Goal: Transaction & Acquisition: Purchase product/service

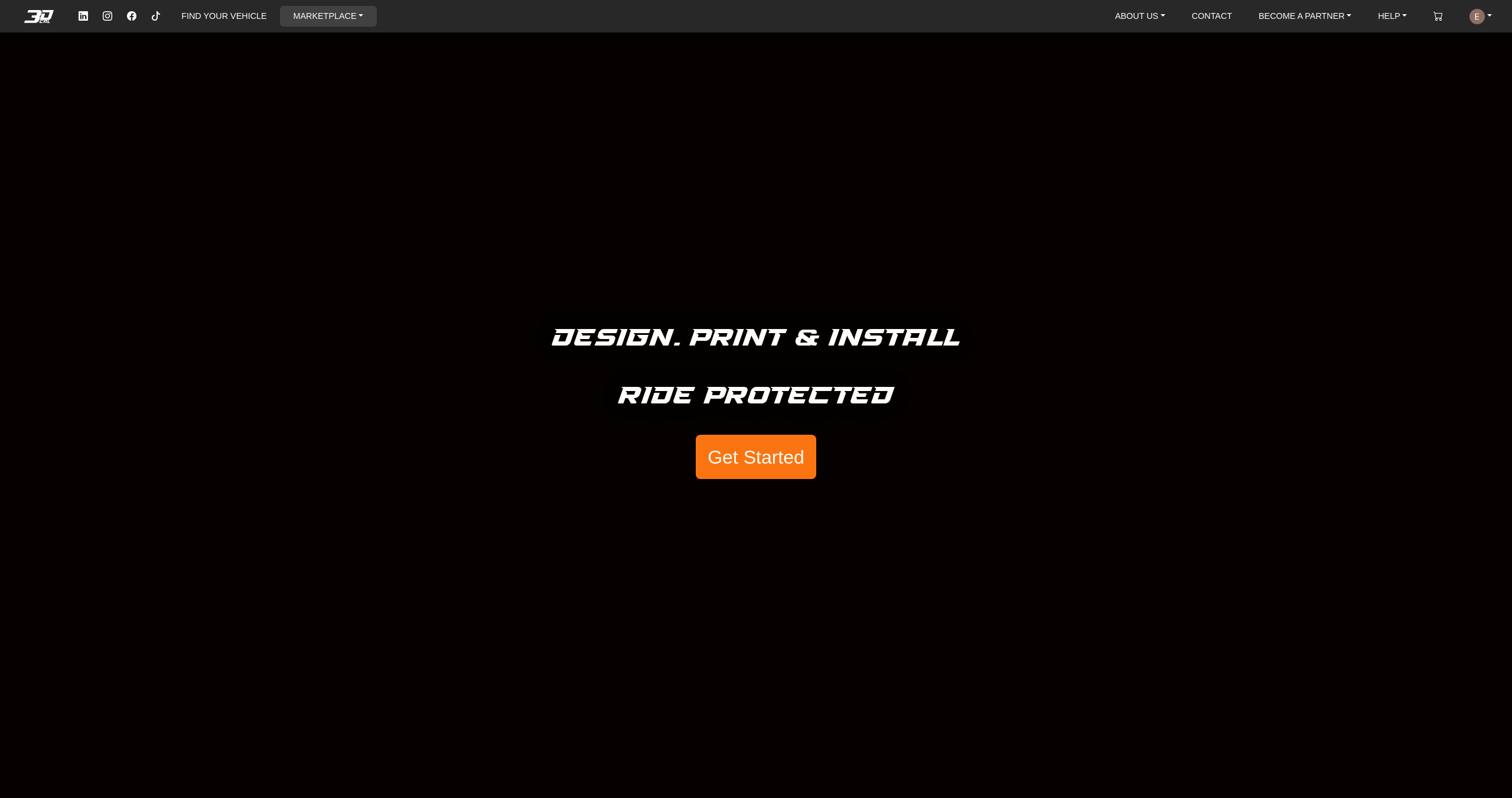
click at [295, 10] on link "MARKETPLACE" at bounding box center [328, 16] width 80 height 21
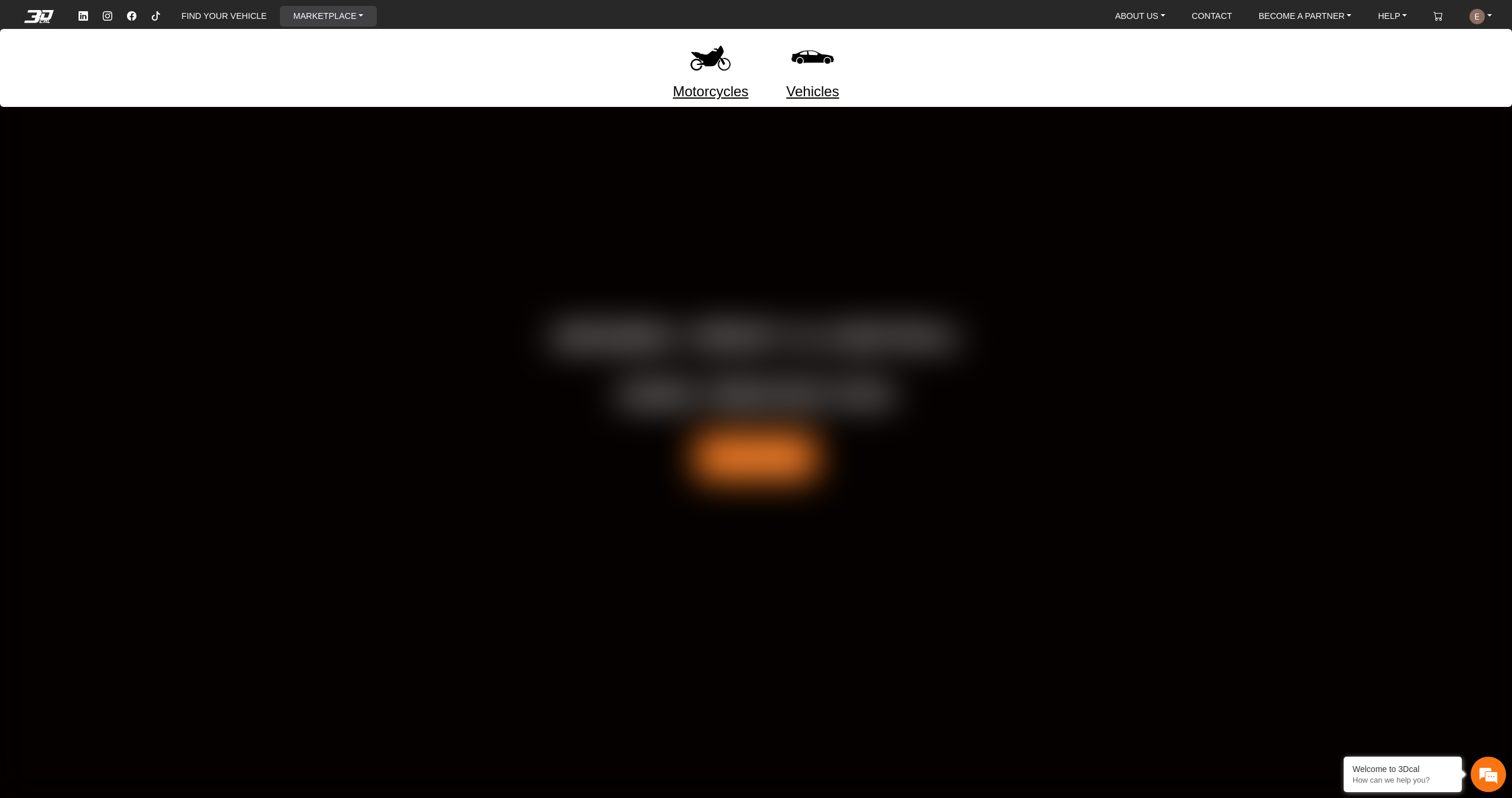
click at [710, 85] on link "Motorcycles" at bounding box center [711, 91] width 76 height 21
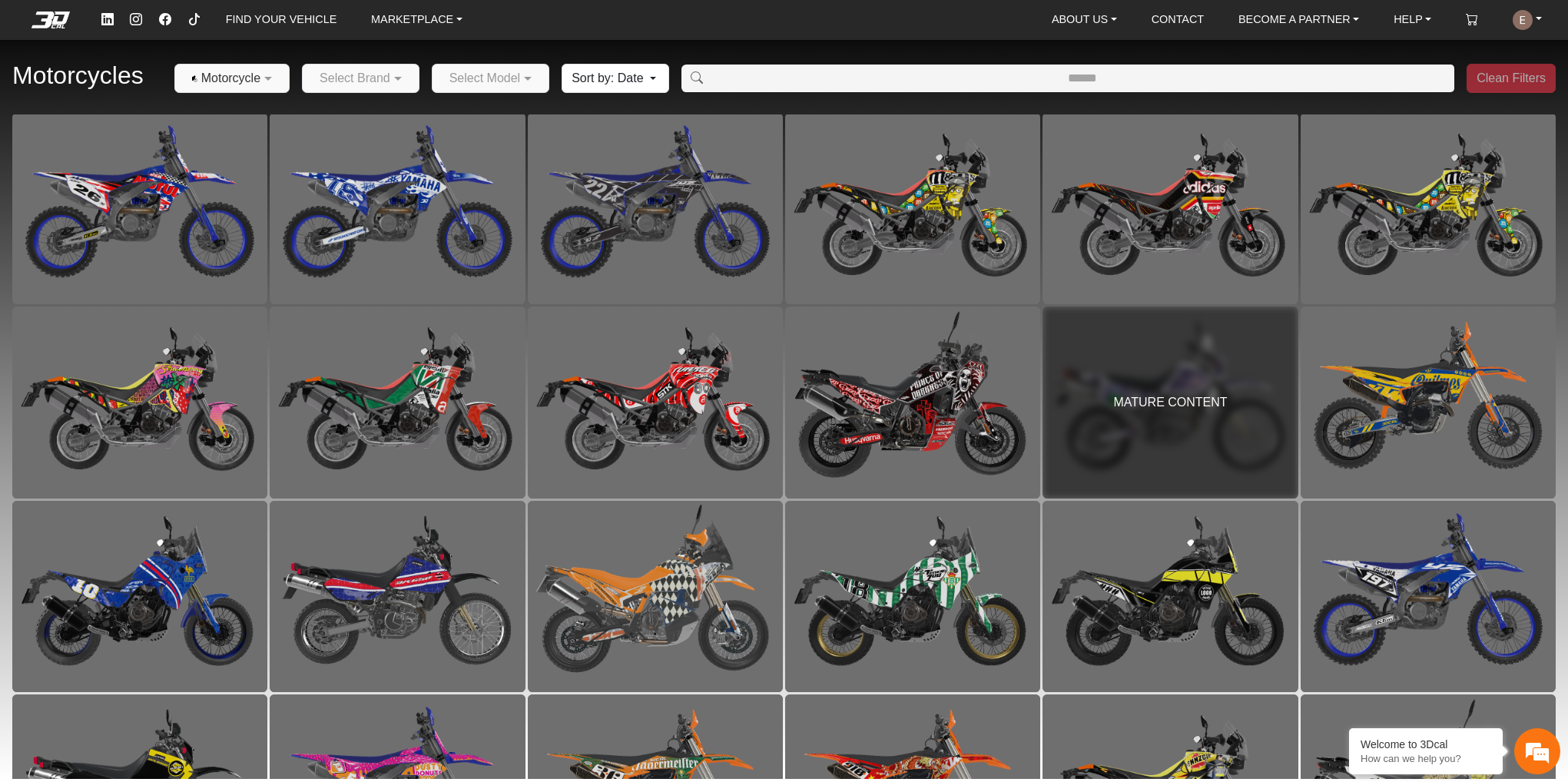
scroll to position [879, 0]
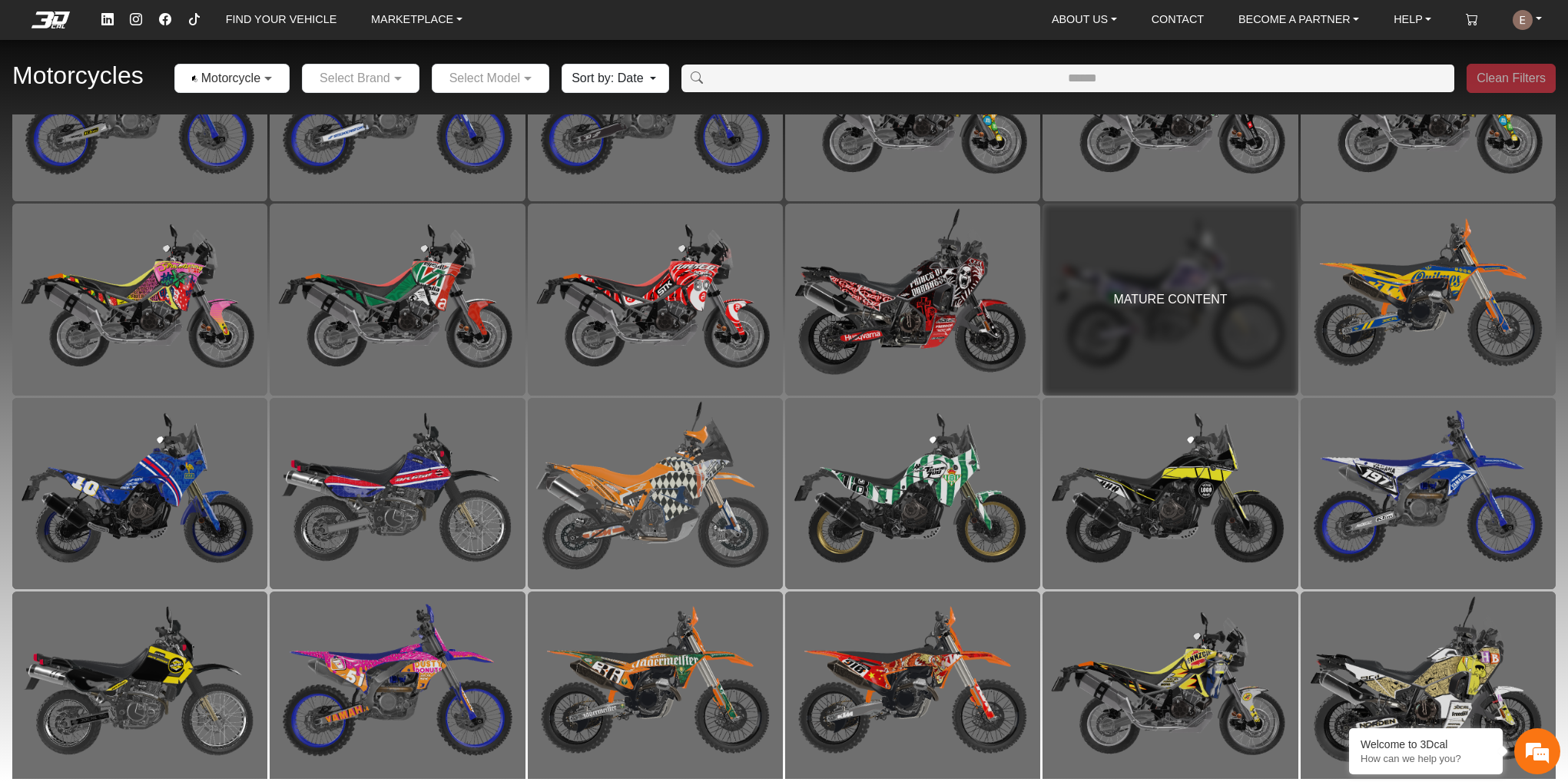
click at [266, 77] on span at bounding box center [270, 78] width 19 height 19
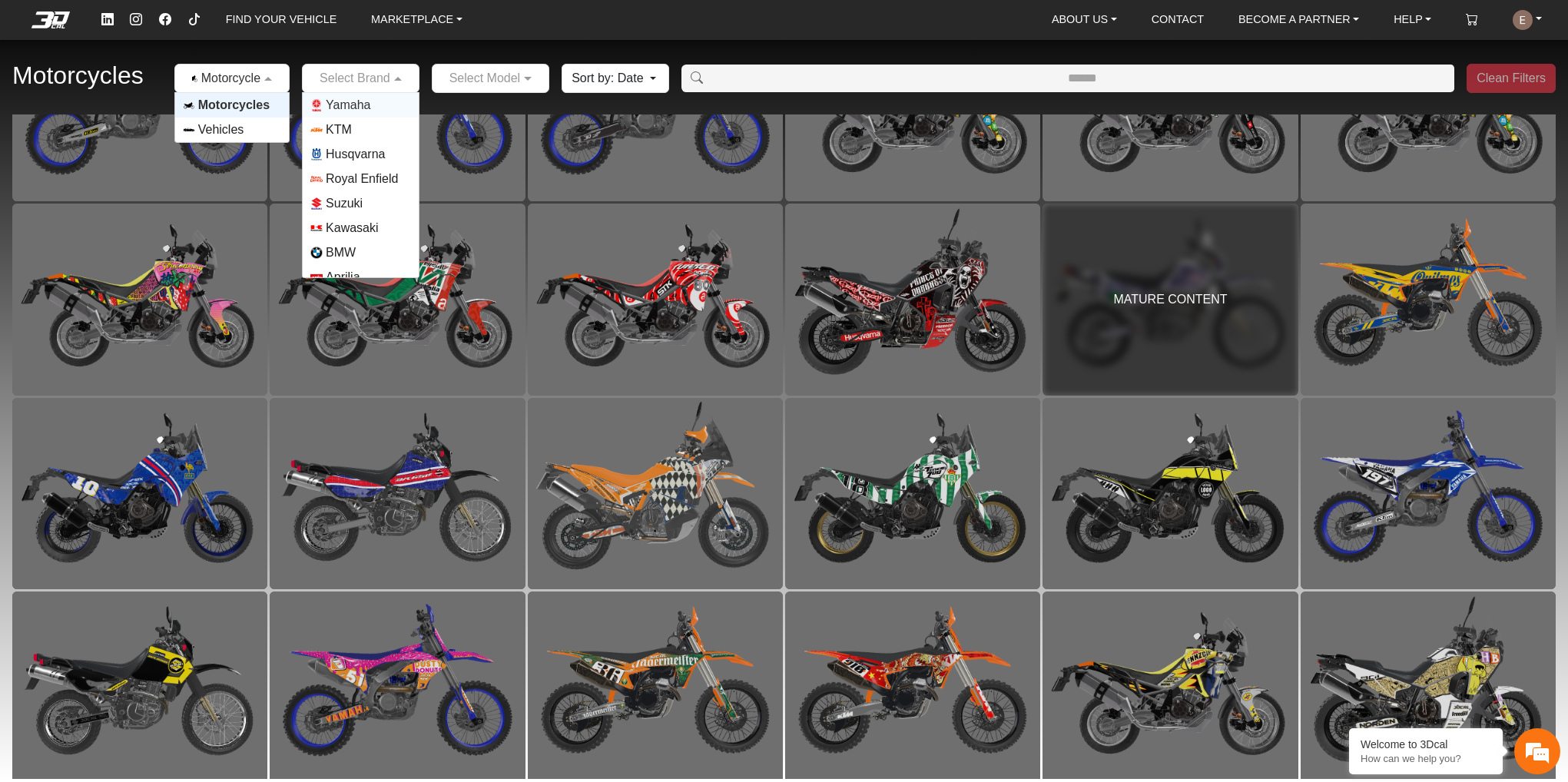
click at [342, 78] on input "text" at bounding box center [345, 78] width 70 height 19
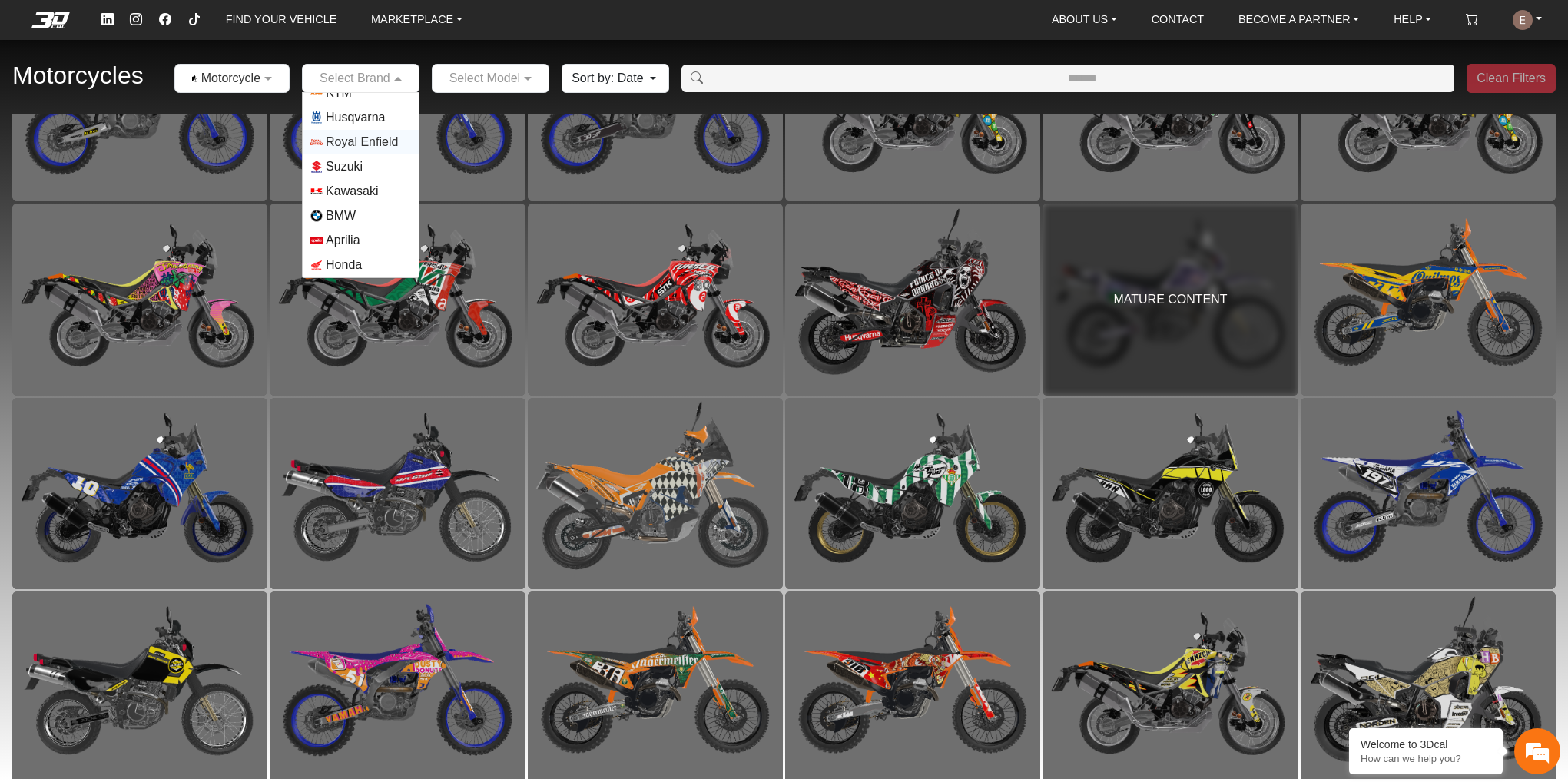
click at [352, 147] on span "Royal Enfield" at bounding box center [362, 142] width 72 height 19
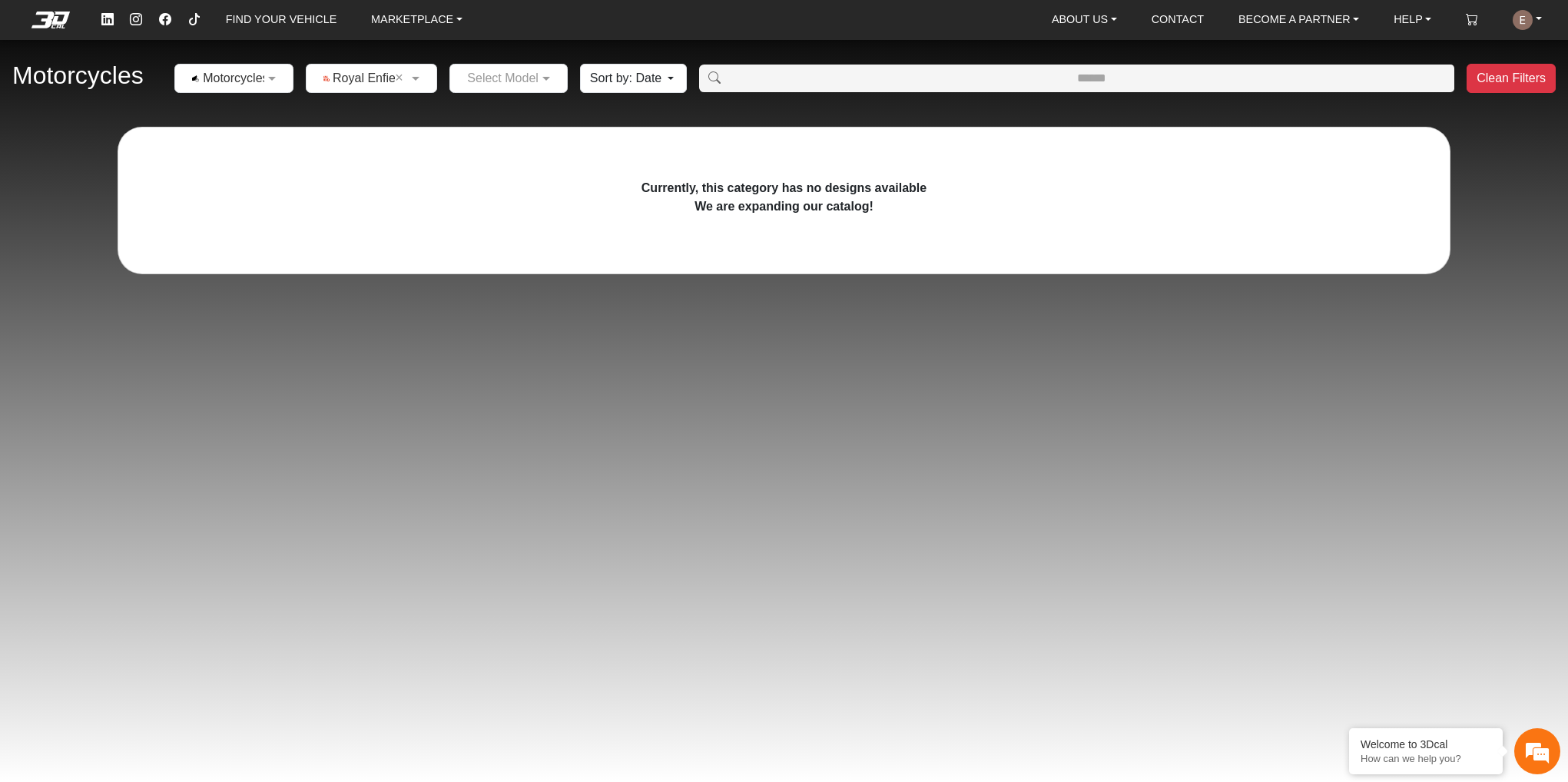
click at [353, 81] on input "text" at bounding box center [356, 78] width 84 height 19
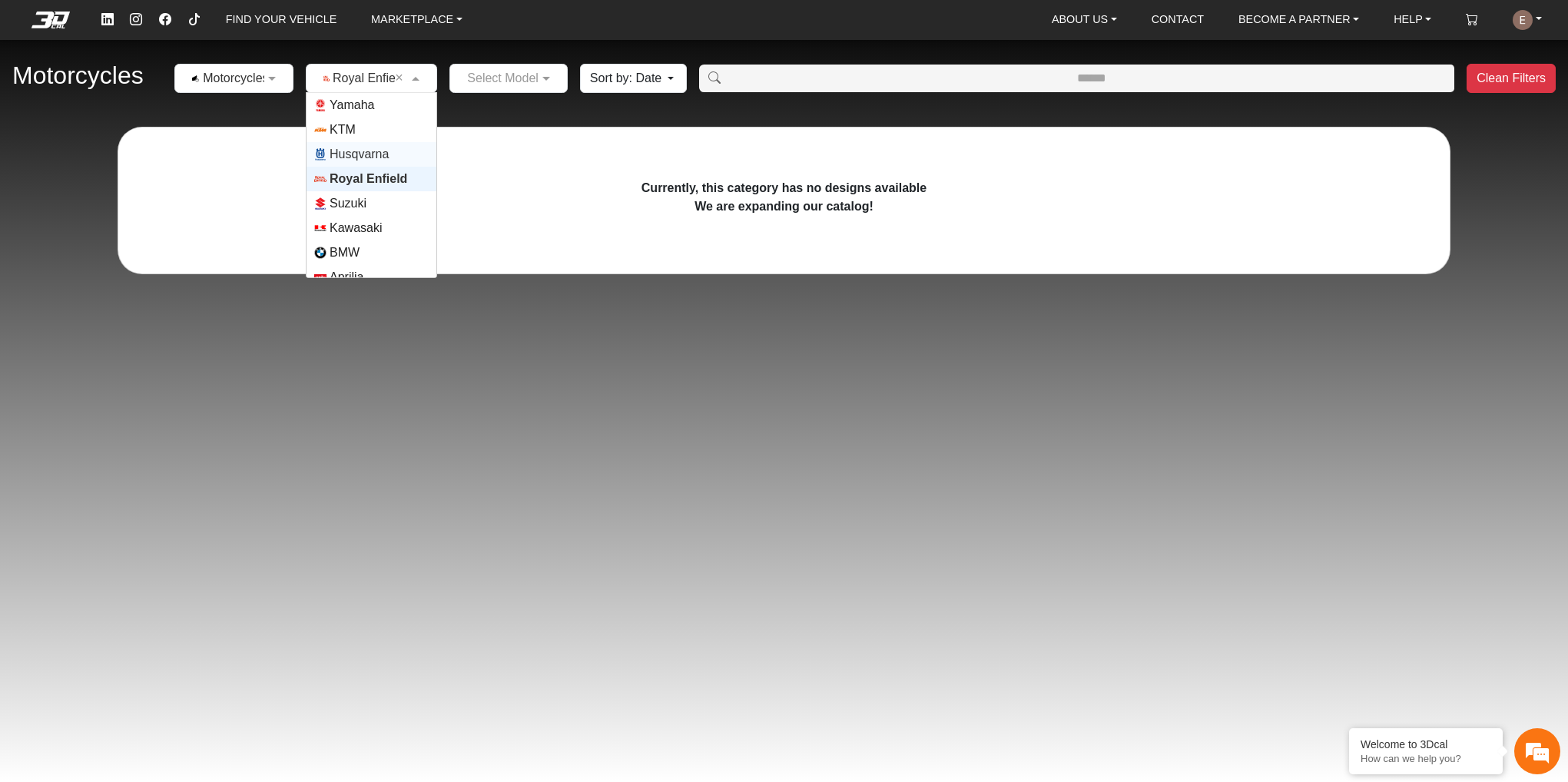
click at [350, 149] on span "Husqvarna" at bounding box center [358, 154] width 59 height 19
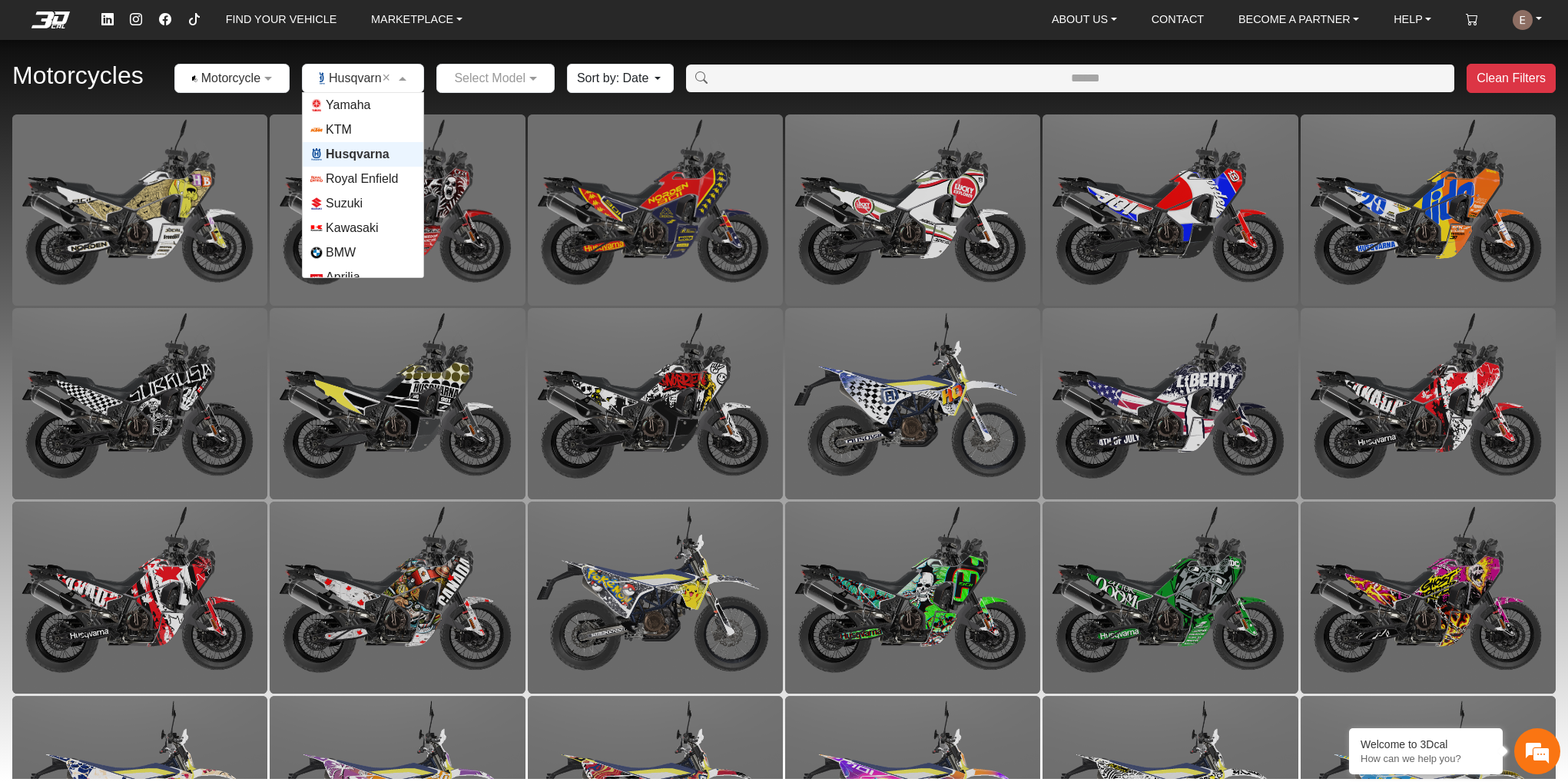
click at [364, 77] on input "text" at bounding box center [348, 78] width 74 height 19
click at [348, 125] on span "KTM" at bounding box center [339, 129] width 26 height 19
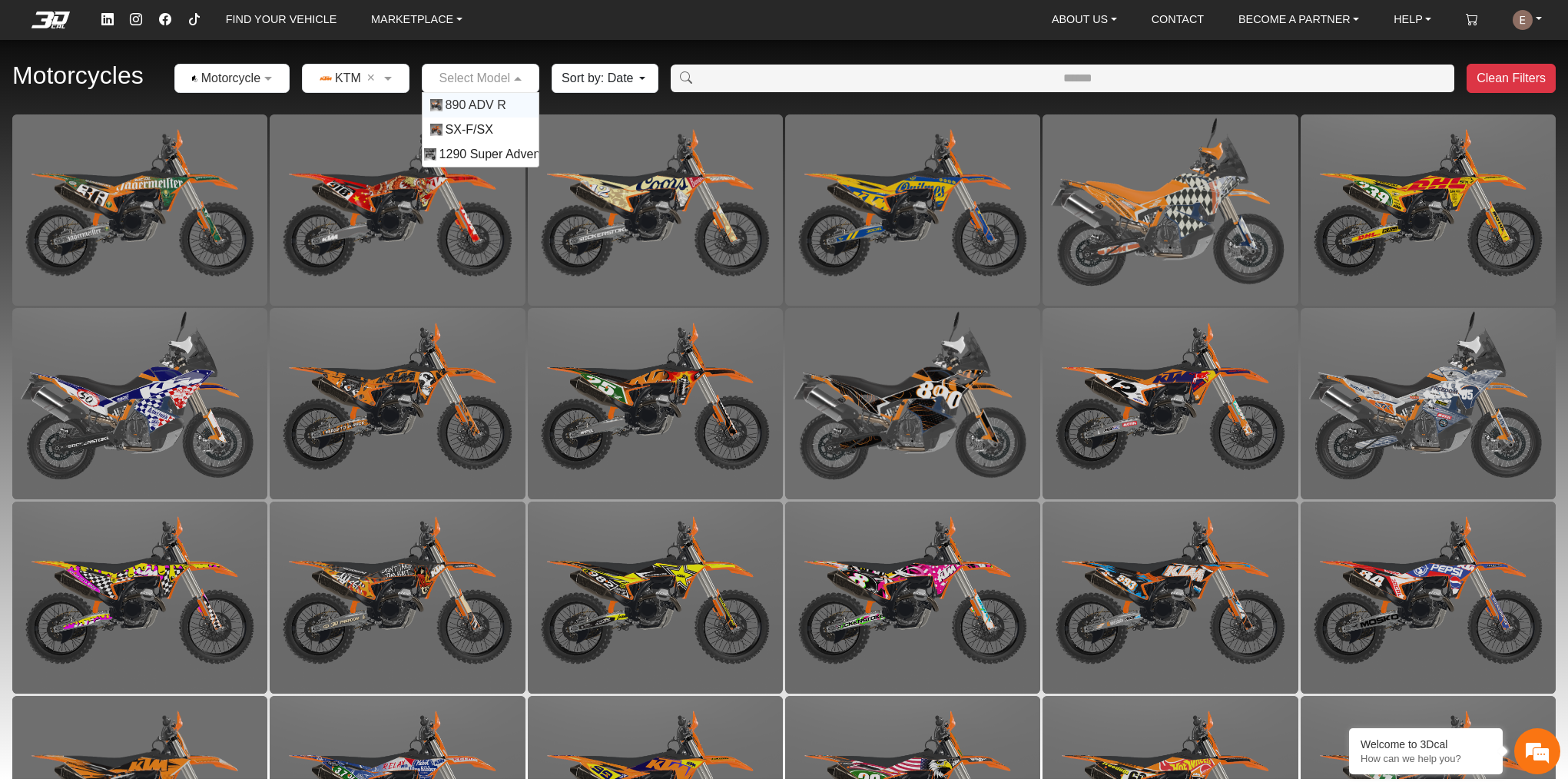
click at [454, 69] on input "text" at bounding box center [465, 78] width 70 height 19
click at [498, 127] on span "SX-F/SX" at bounding box center [481, 129] width 101 height 12
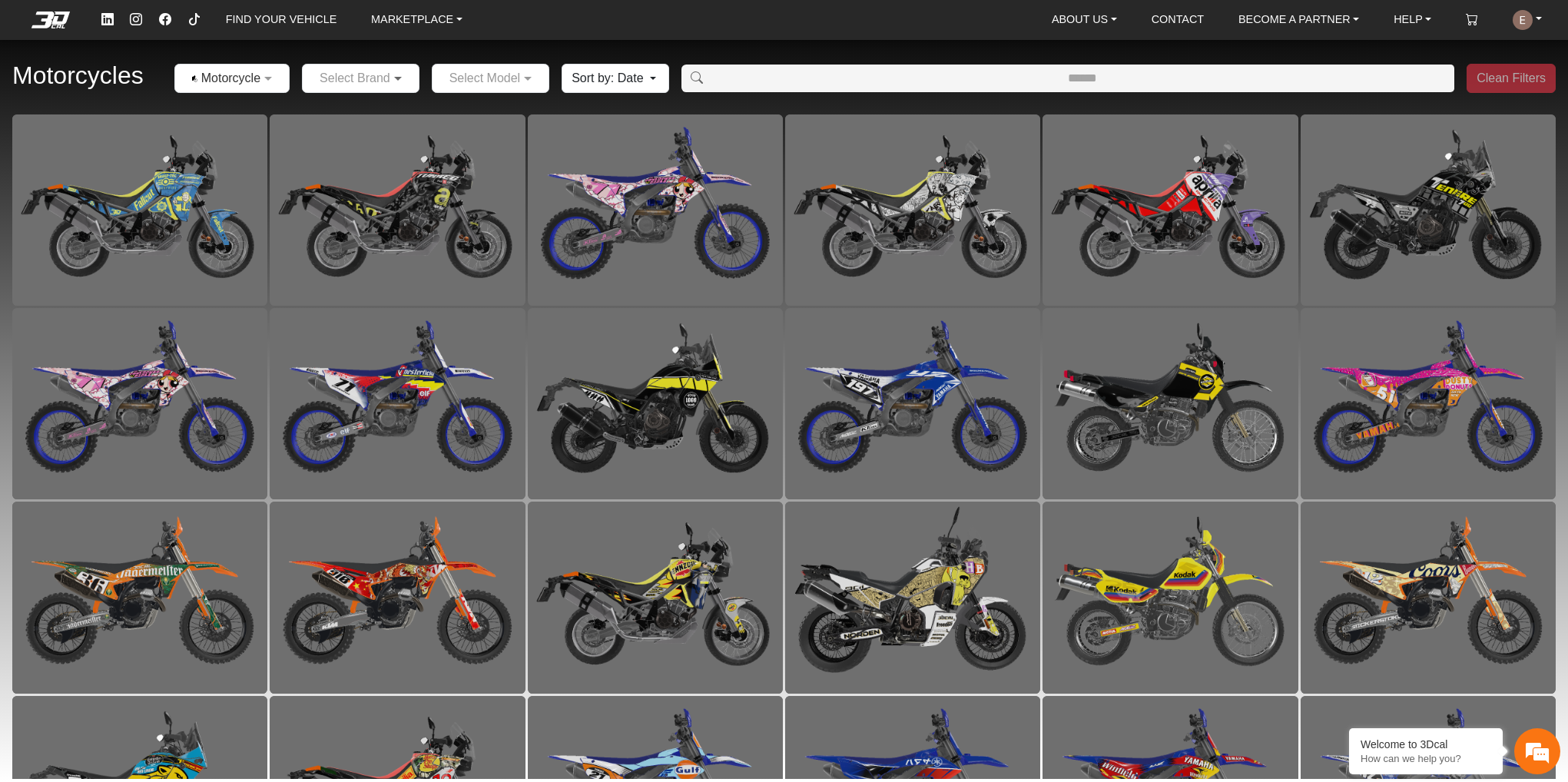
click at [394, 78] on span at bounding box center [400, 78] width 19 height 19
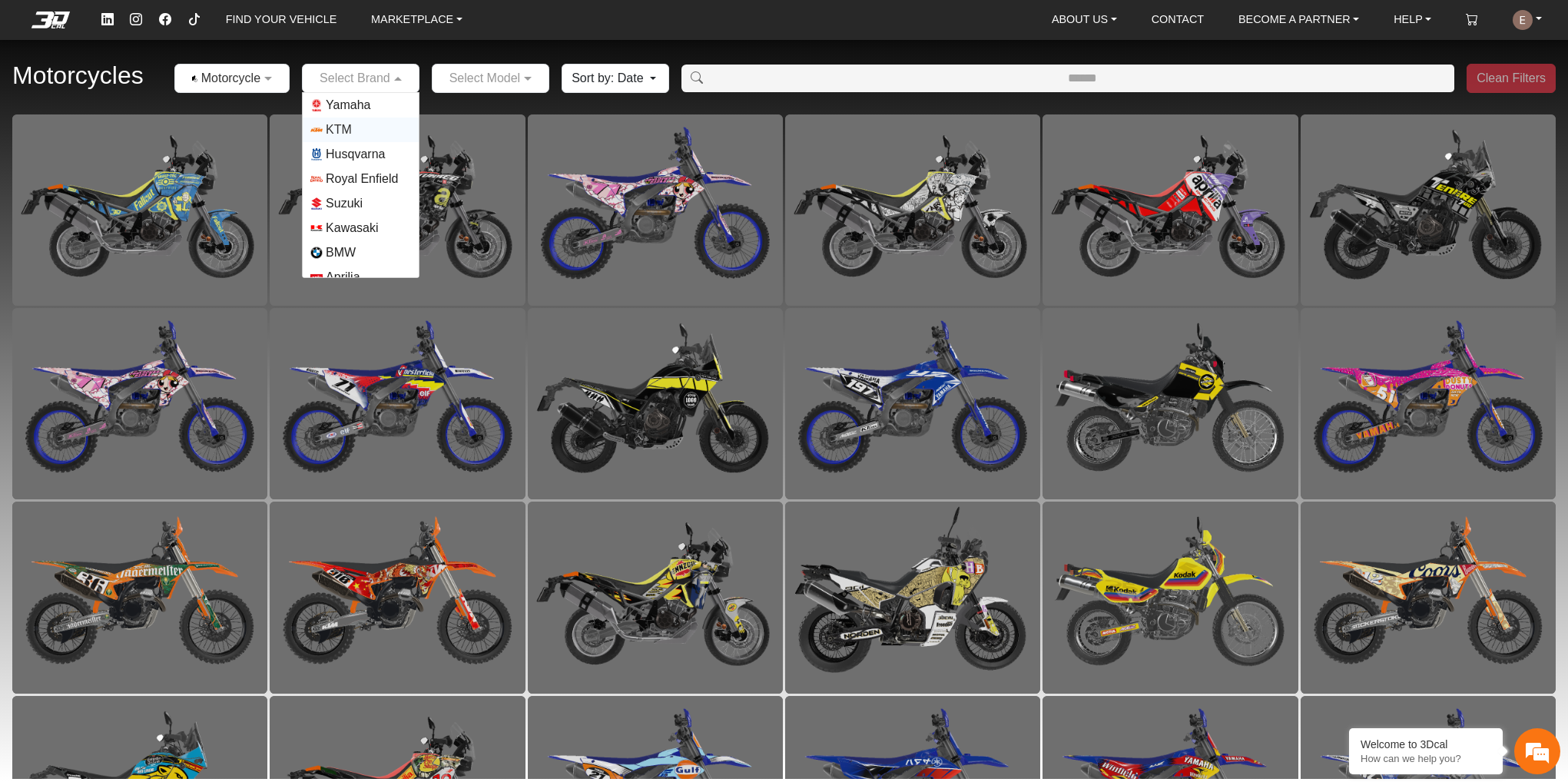
click at [338, 136] on span "KTM" at bounding box center [339, 129] width 26 height 19
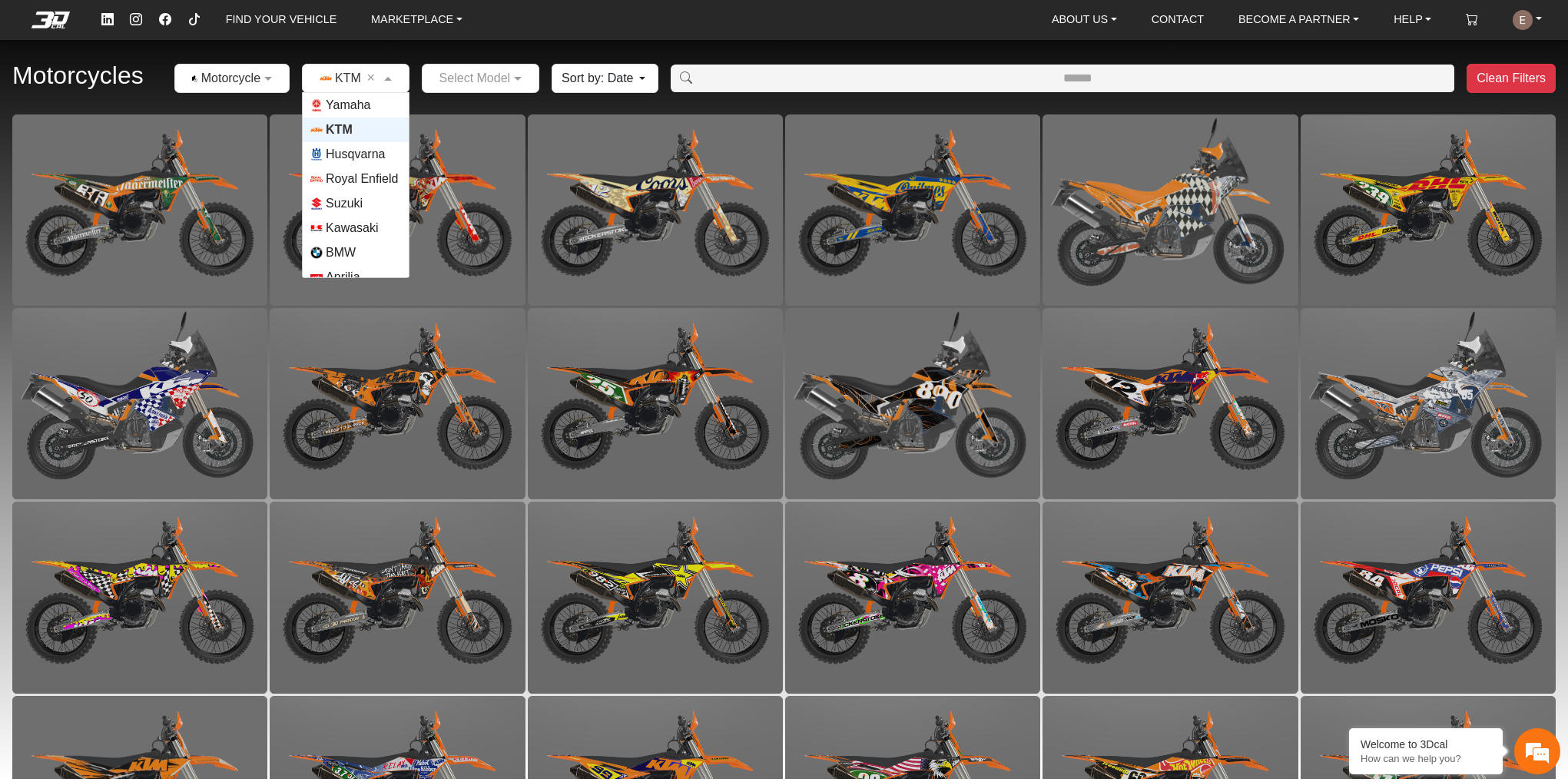
click at [362, 70] on input "text" at bounding box center [341, 78] width 60 height 19
click at [358, 150] on span "Husqvarna" at bounding box center [355, 154] width 59 height 19
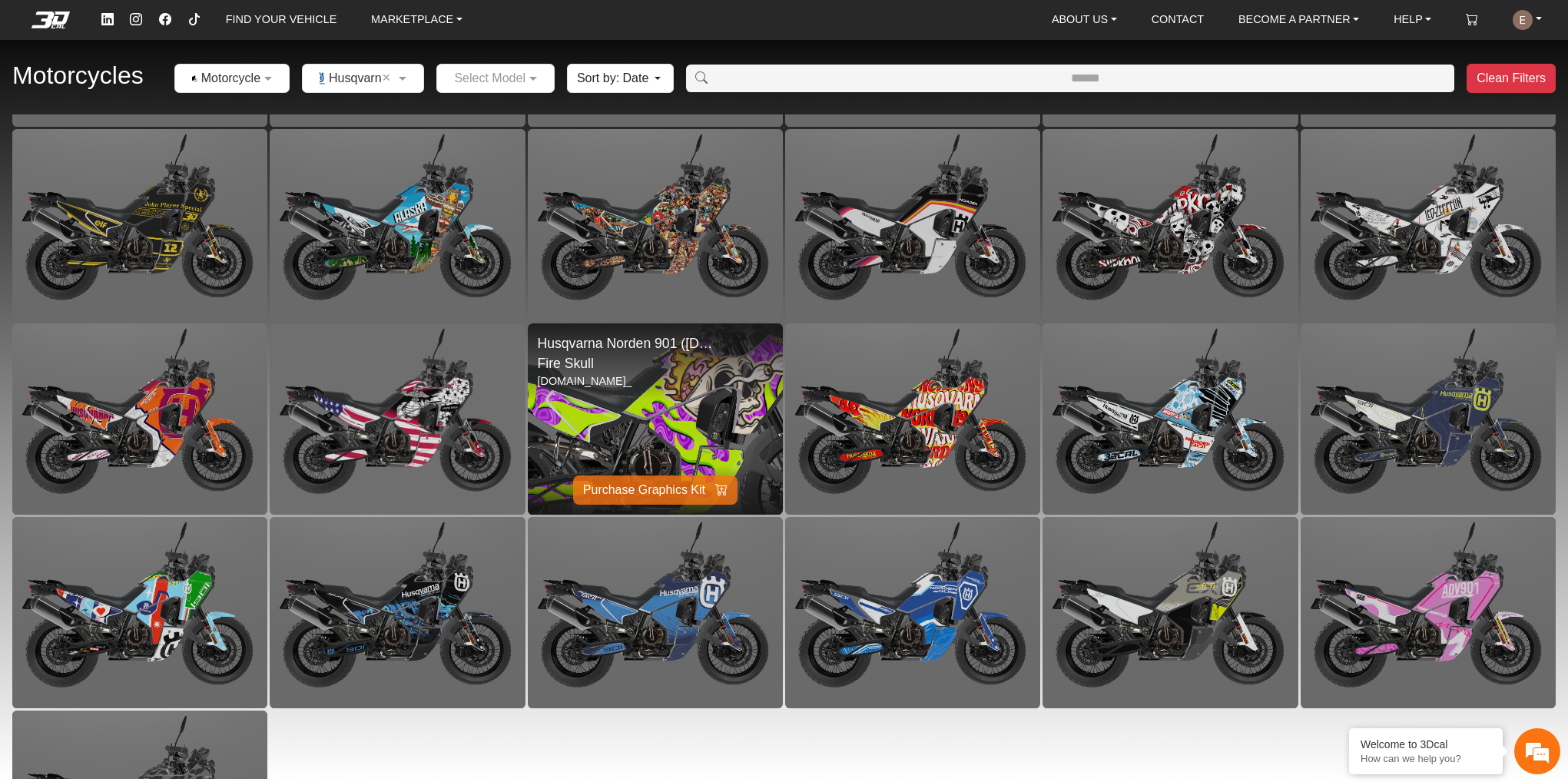
scroll to position [2233, 0]
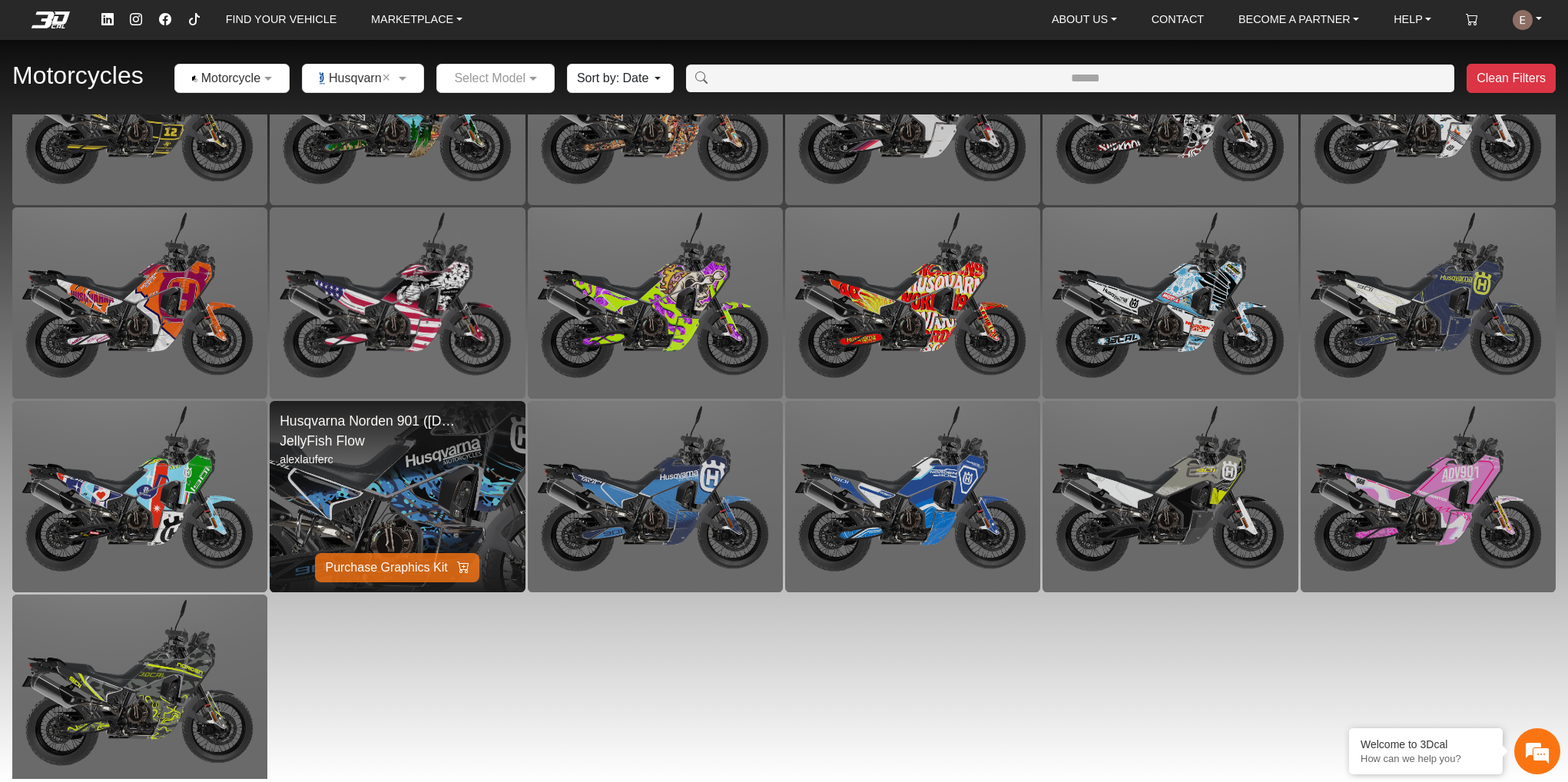
click at [426, 474] on img at bounding box center [397, 496] width 511 height 383
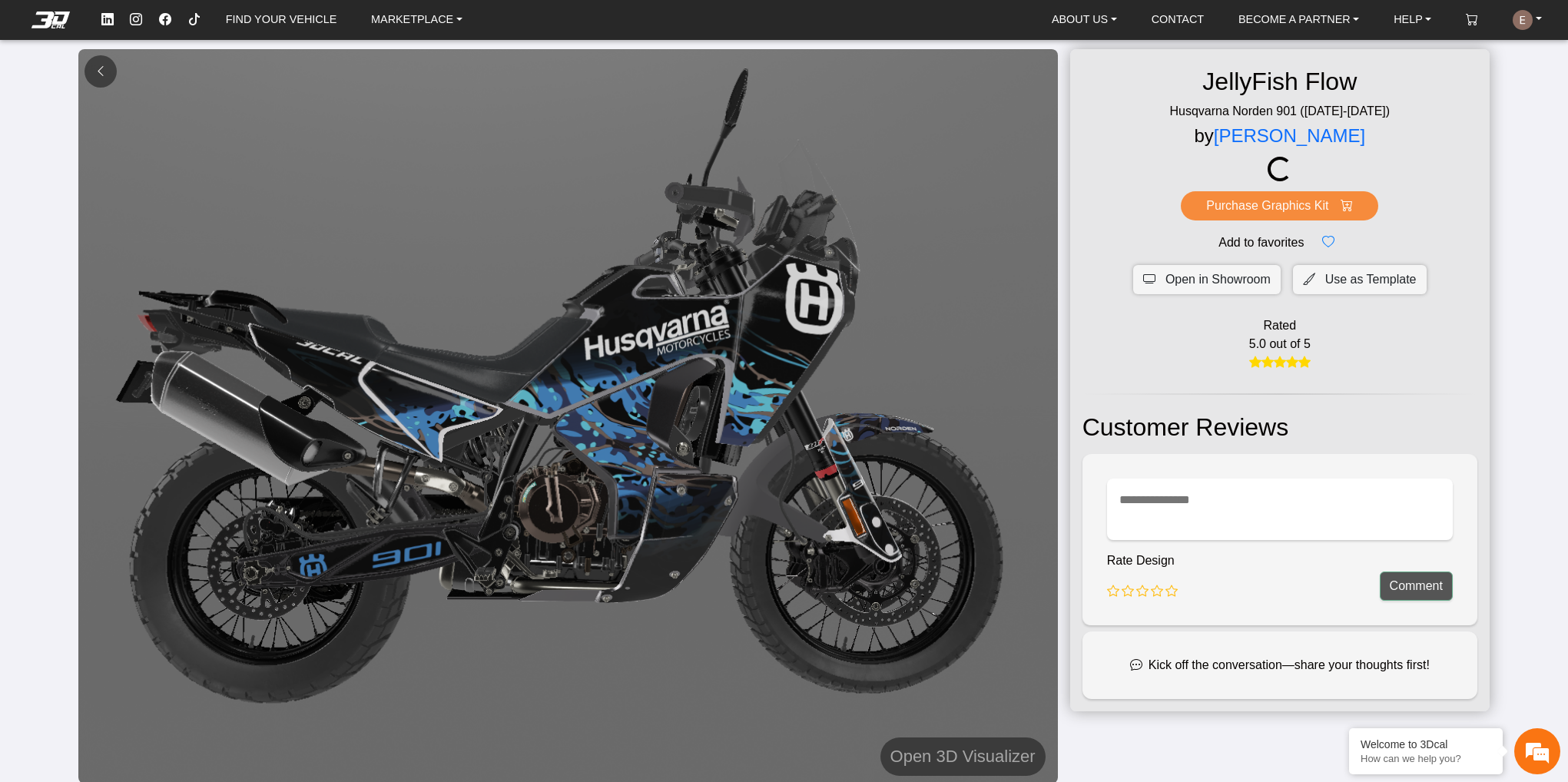
click at [104, 71] on em at bounding box center [100, 71] width 12 height 13
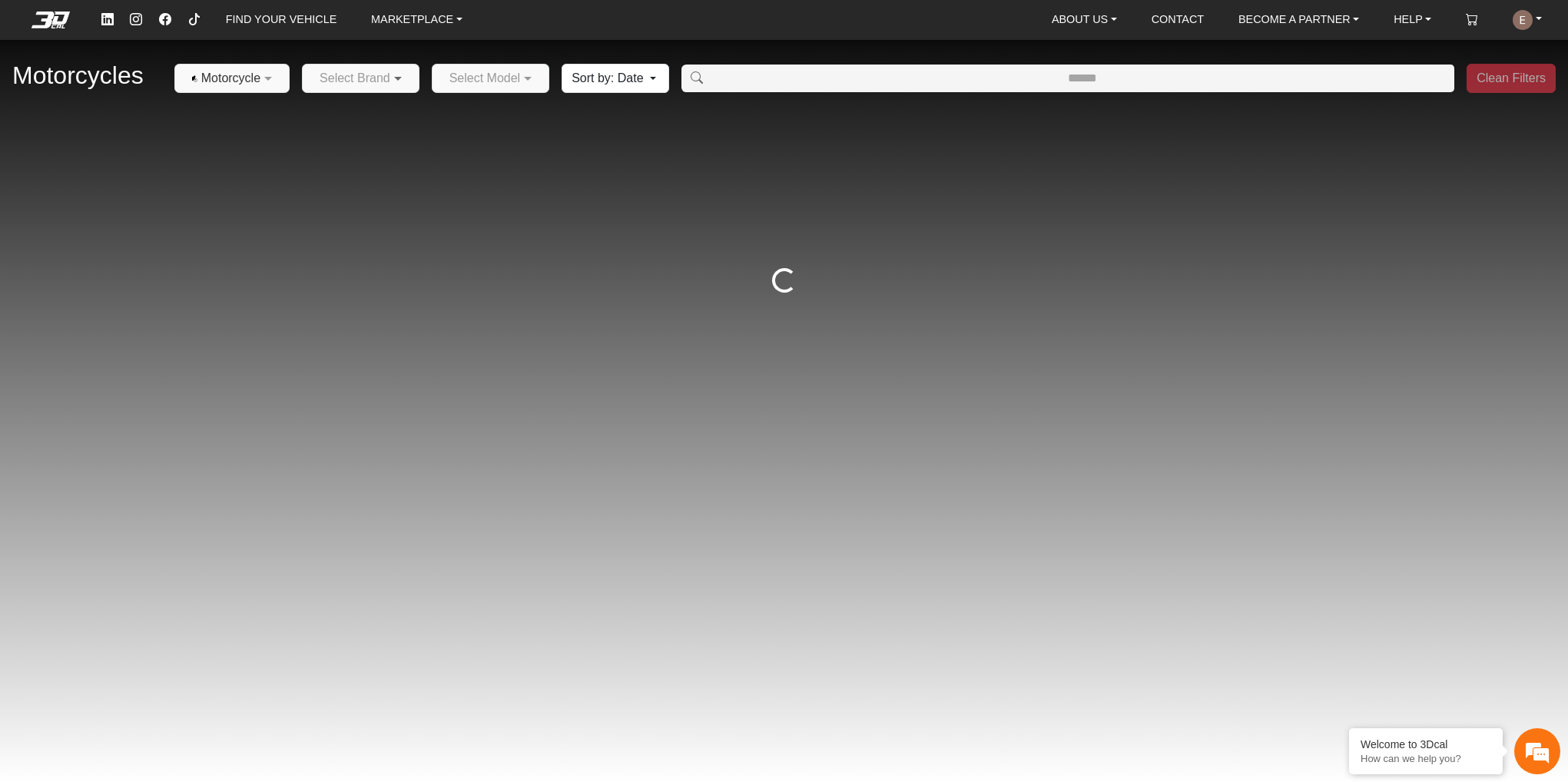
click at [404, 78] on span at bounding box center [400, 78] width 19 height 19
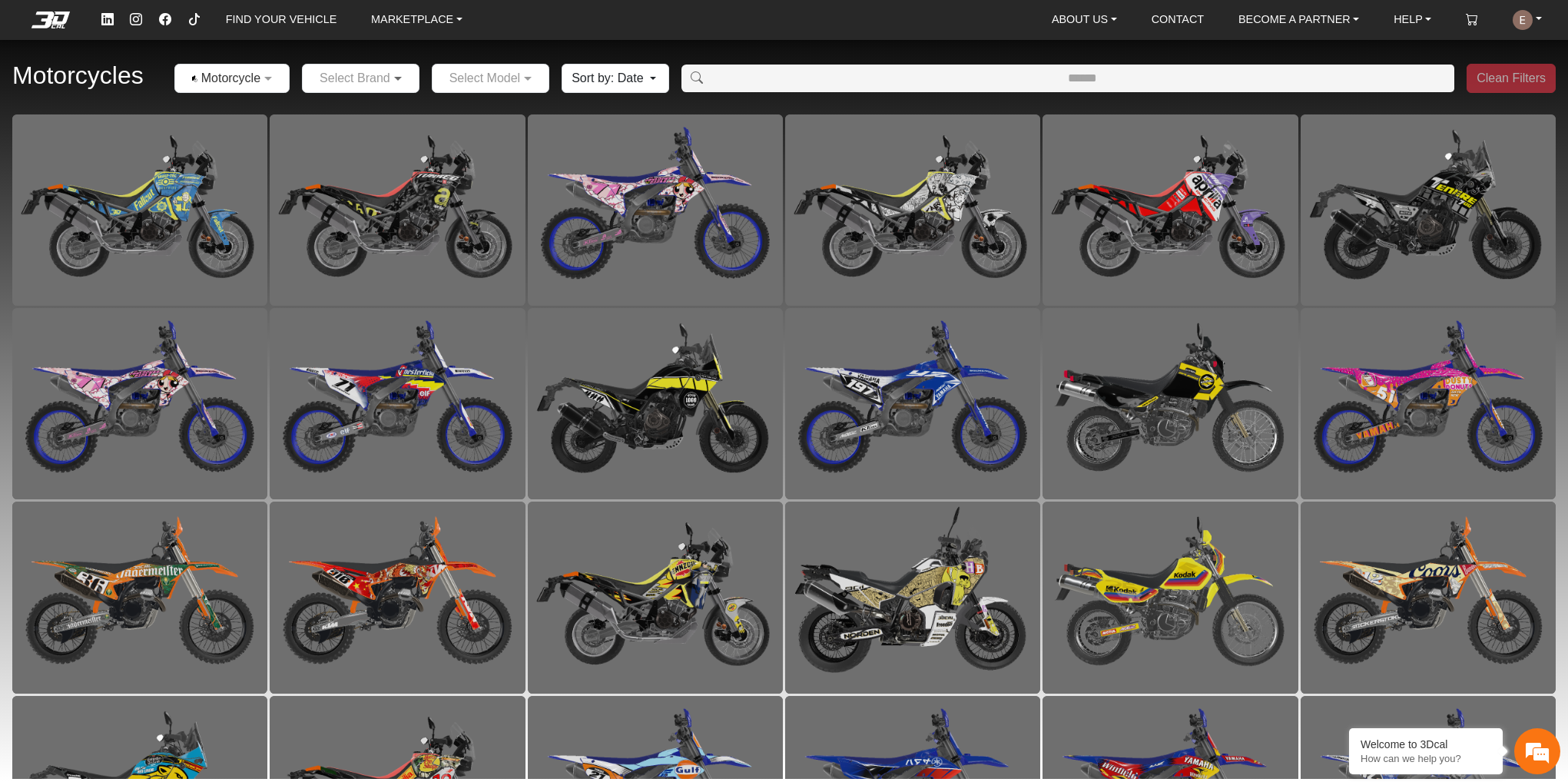
click at [392, 77] on span at bounding box center [400, 78] width 19 height 19
